Goal: Task Accomplishment & Management: Complete application form

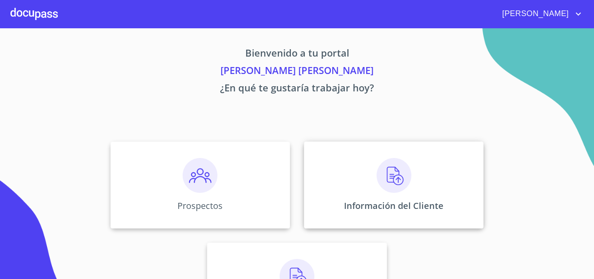
click at [395, 177] on img at bounding box center [393, 175] width 35 height 35
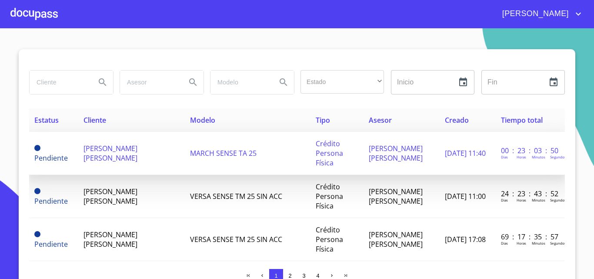
click at [419, 151] on td "[PERSON_NAME] [PERSON_NAME]" at bounding box center [401, 153] width 76 height 43
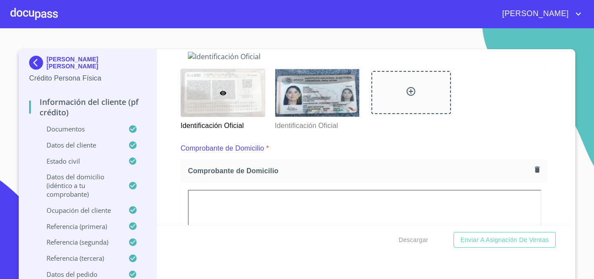
scroll to position [133, 0]
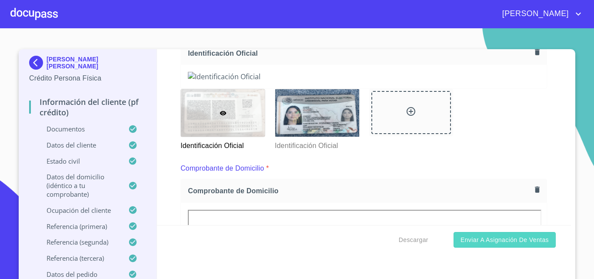
click at [492, 241] on span "Enviar a Asignación de Ventas" at bounding box center [504, 239] width 88 height 11
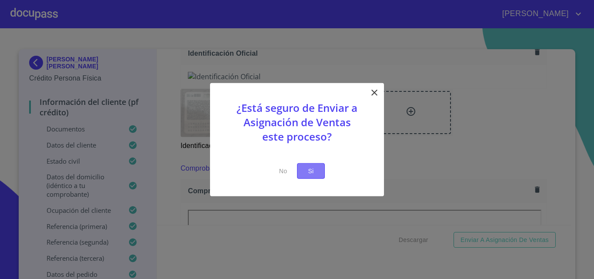
click at [310, 174] on span "Si" at bounding box center [311, 170] width 14 height 11
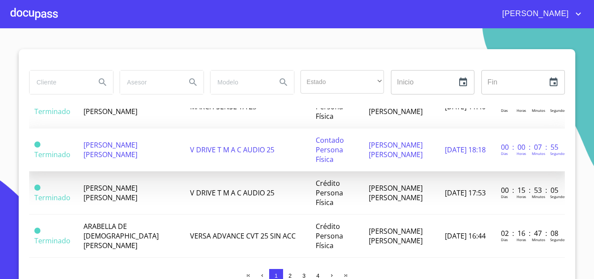
scroll to position [521, 0]
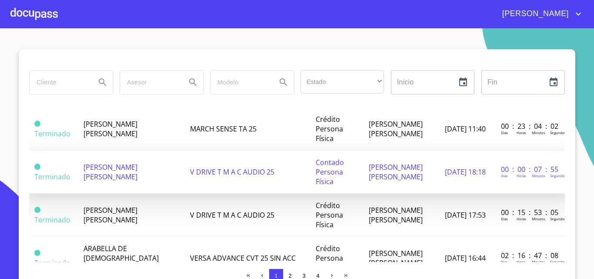
click at [115, 181] on span "[PERSON_NAME] [PERSON_NAME]" at bounding box center [110, 171] width 54 height 19
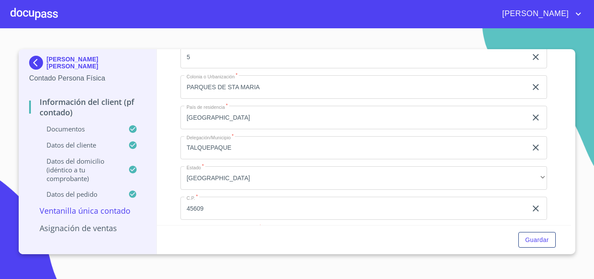
scroll to position [1286, 0]
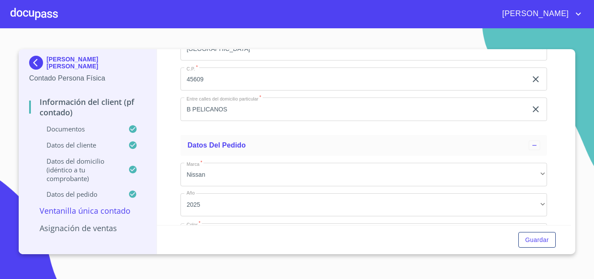
click at [34, 63] on img at bounding box center [37, 63] width 17 height 14
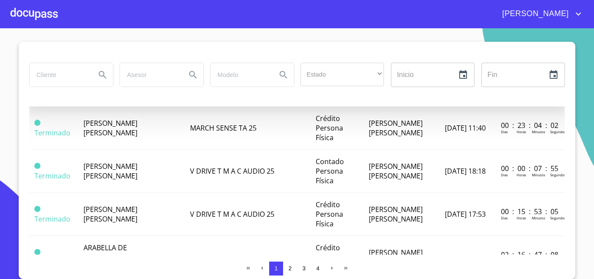
scroll to position [521, 0]
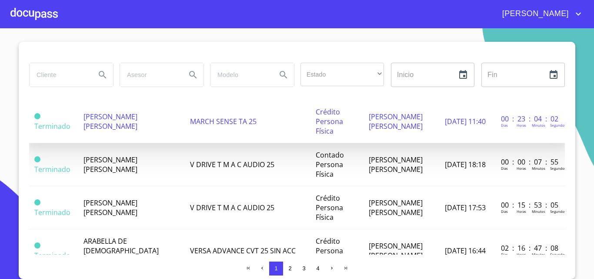
click at [125, 137] on td "[PERSON_NAME] [PERSON_NAME]" at bounding box center [131, 121] width 106 height 43
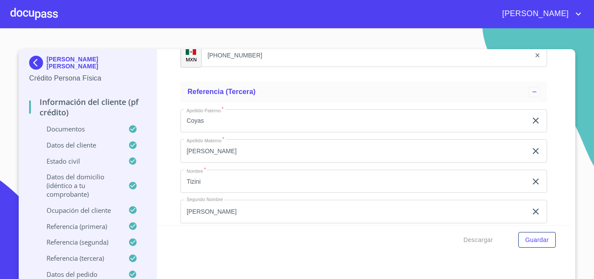
click at [77, 128] on p "Documentos" at bounding box center [78, 128] width 99 height 9
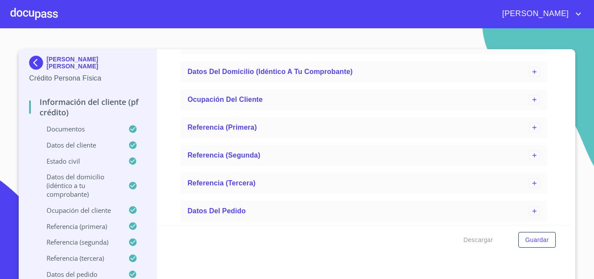
scroll to position [2783, 0]
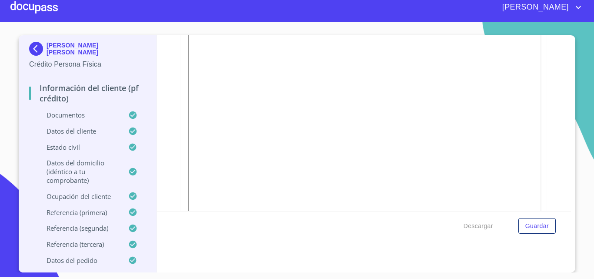
scroll to position [365, 0]
click at [471, 226] on span "Descargar" at bounding box center [478, 225] width 30 height 11
click at [472, 221] on span "Descargar" at bounding box center [478, 225] width 30 height 11
